Goal: Task Accomplishment & Management: Use online tool/utility

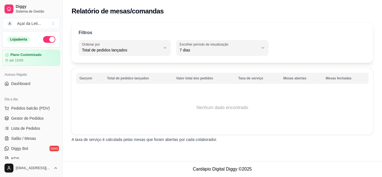
select select "TOTAL_OF_ORDERS"
select select "7"
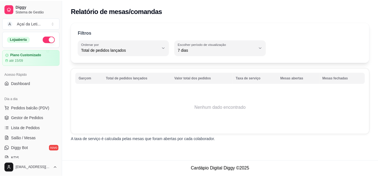
scroll to position [122, 0]
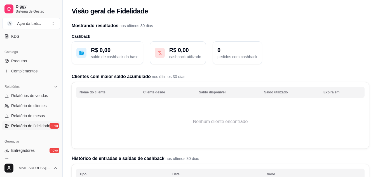
select select "ALL"
select select "0"
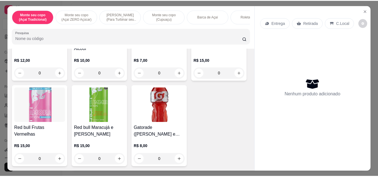
scroll to position [2636, 0]
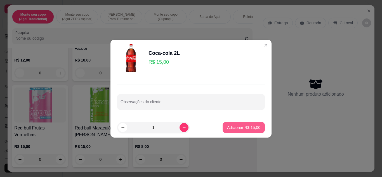
click at [240, 129] on p "Adicionar R$ 15,00" at bounding box center [243, 128] width 33 height 6
type input "1"
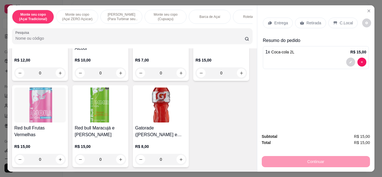
click at [301, 18] on div "Retirada" at bounding box center [310, 23] width 31 height 11
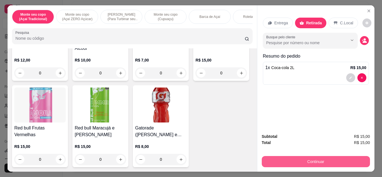
click at [294, 157] on button "Continuar" at bounding box center [316, 161] width 108 height 11
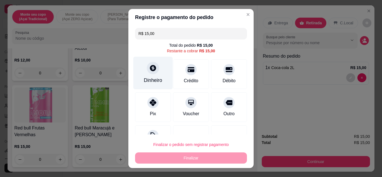
click at [147, 72] on div at bounding box center [153, 68] width 12 height 12
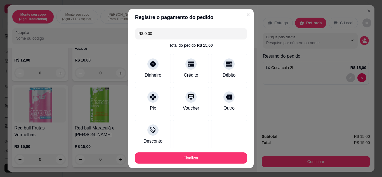
type input "R$ 0,00"
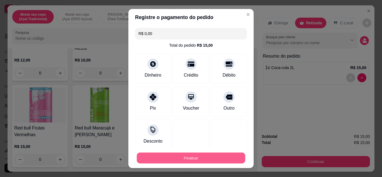
click at [177, 156] on button "Finalizar" at bounding box center [191, 158] width 108 height 11
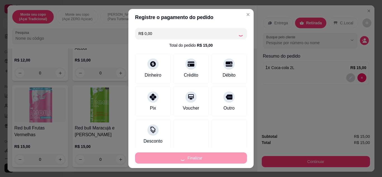
type input "0"
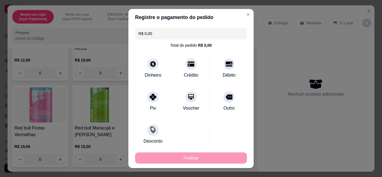
type input "-R$ 15,00"
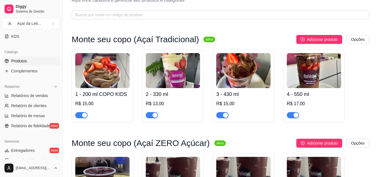
scroll to position [2375, 0]
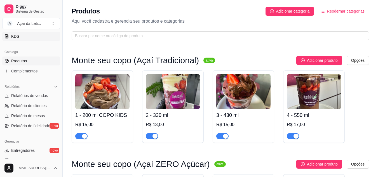
click at [43, 34] on link "KDS" at bounding box center [31, 36] width 58 height 9
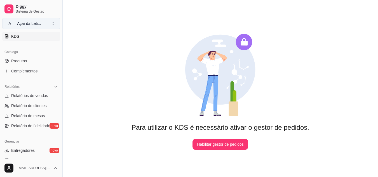
click at [52, 23] on button "A Açaí da Leti ..." at bounding box center [31, 23] width 58 height 11
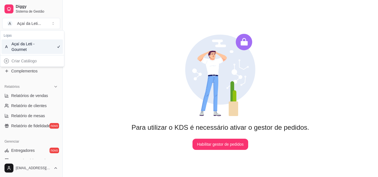
click at [112, 44] on div "Para utilizar o KDS é necessário ativar o gestor de pedidos. Habilitar gestor d…" at bounding box center [220, 91] width 297 height 177
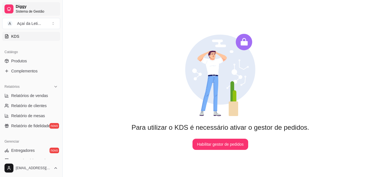
click at [25, 7] on span "Diggy" at bounding box center [37, 6] width 42 height 5
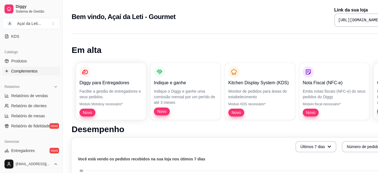
click at [30, 74] on link "Complementos" at bounding box center [31, 71] width 58 height 9
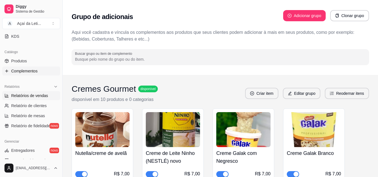
click at [29, 98] on link "Relatórios de vendas" at bounding box center [31, 95] width 58 height 9
select select "ALL"
select select "0"
